Goal: Task Accomplishment & Management: Manage account settings

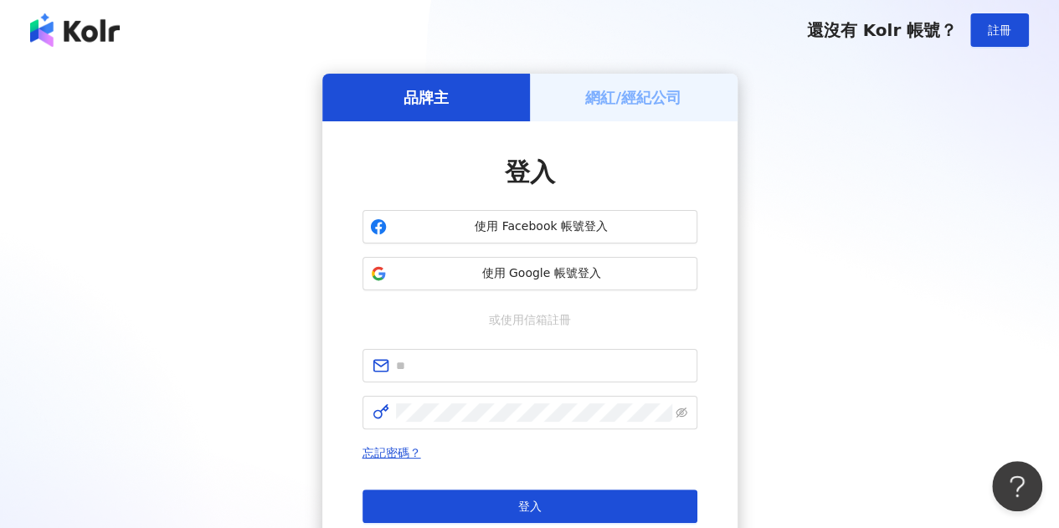
click at [473, 292] on div "登入 使用 Facebook 帳號登入 使用 Google 帳號登入 或使用信箱註冊 忘記密碼？ 登入 還沒有 Kolr 帳號？ 立即註冊" at bounding box center [529, 356] width 335 height 402
click at [475, 279] on span "使用 Google 帳號登入" at bounding box center [541, 273] width 296 height 17
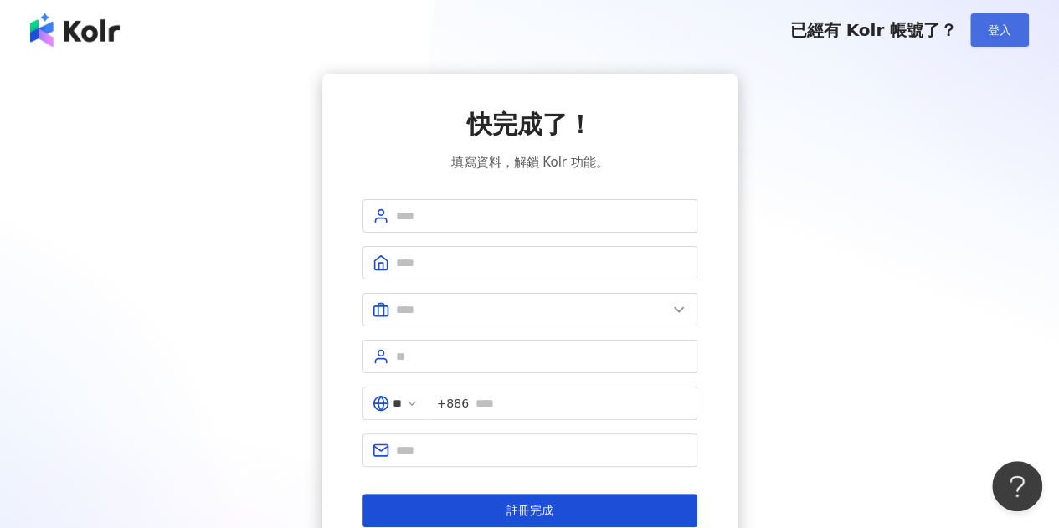
click at [998, 23] on span "登入" at bounding box center [999, 29] width 23 height 13
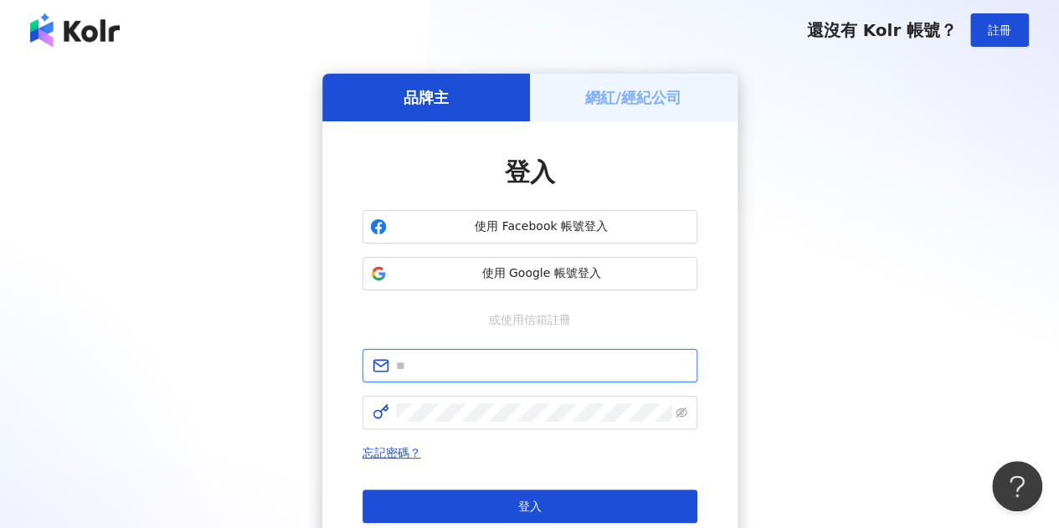
click at [499, 367] on input "text" at bounding box center [541, 366] width 291 height 18
type input "**********"
click button "登入" at bounding box center [529, 506] width 335 height 33
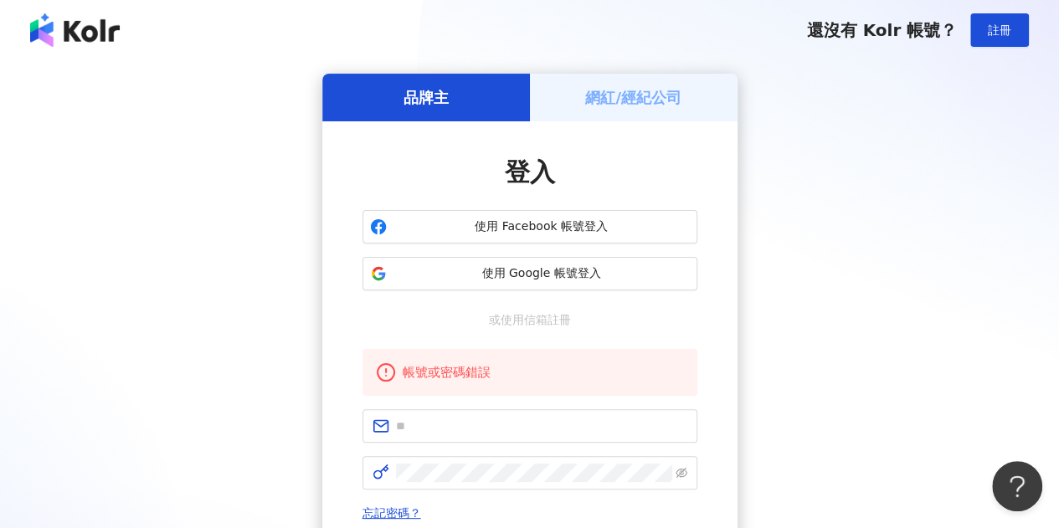
click at [842, 200] on div "品牌主 網紅/經紀公司 登入 使用 Facebook 帳號登入 使用 Google 帳號登入 或使用信箱註冊 帳號或密碼錯誤 忘記密碼？ 登入 還沒有 Kol…" at bounding box center [529, 362] width 1019 height 577
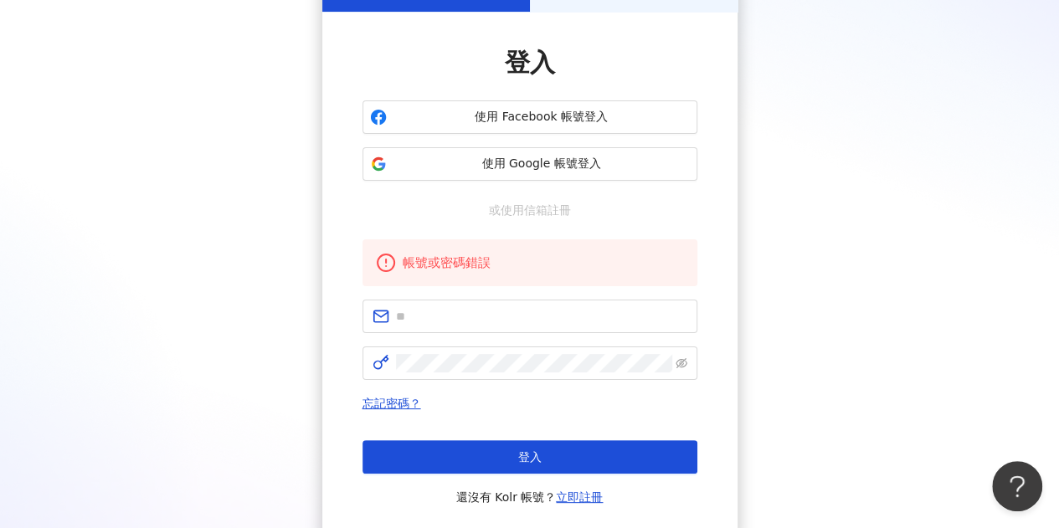
scroll to position [84, 0]
